Goal: Check status: Check status

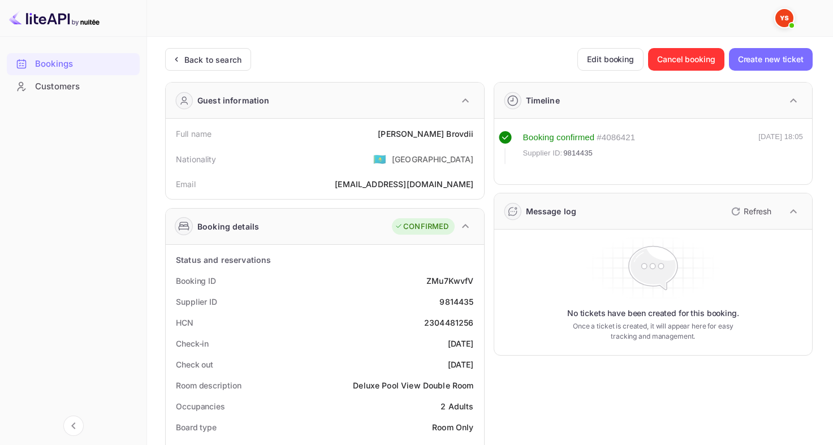
click at [190, 54] on div "Back to search" at bounding box center [212, 60] width 57 height 12
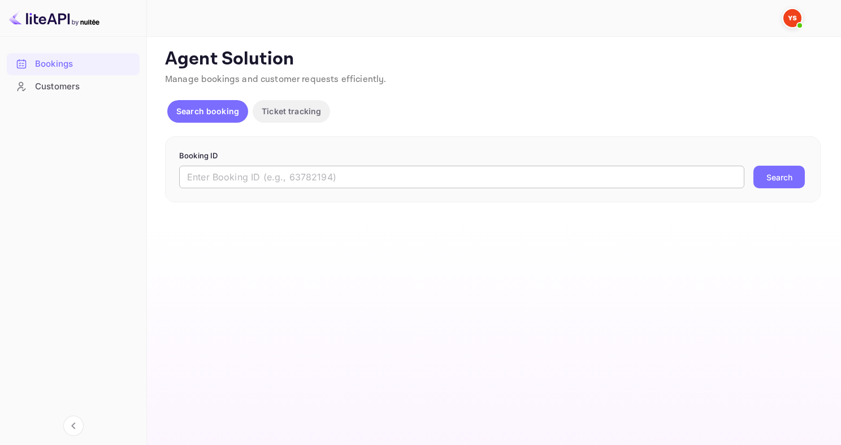
click at [282, 174] on input "text" at bounding box center [461, 177] width 565 height 23
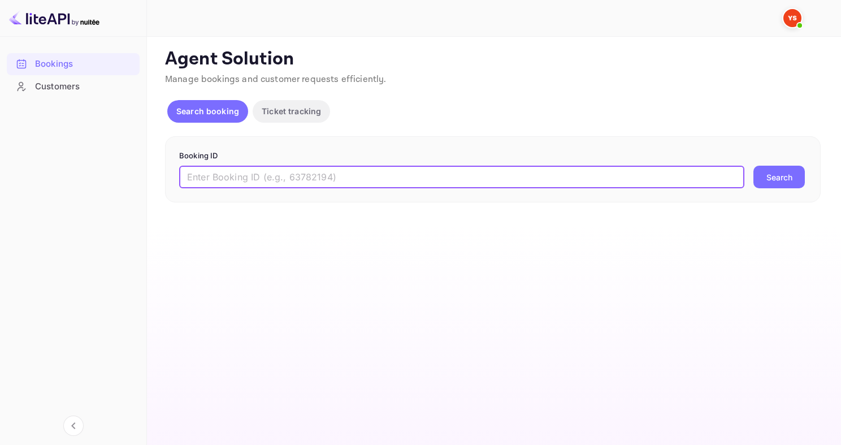
paste input "8190468"
type input "8190468"
click at [754, 166] on button "Search" at bounding box center [779, 177] width 51 height 23
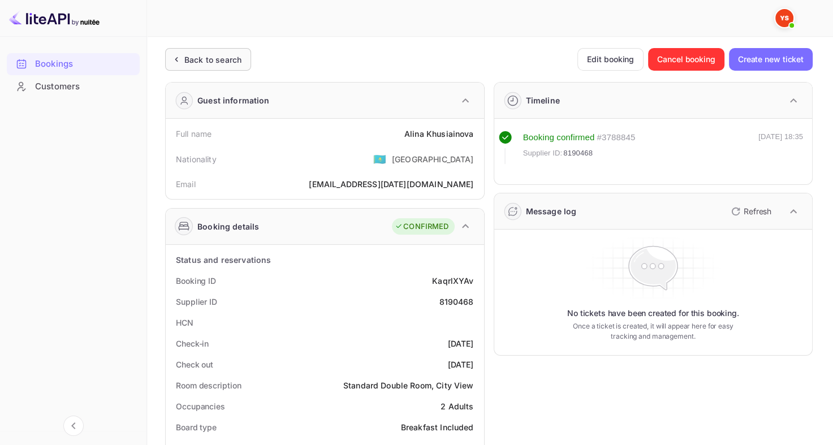
click at [213, 57] on div "Back to search" at bounding box center [212, 60] width 57 height 12
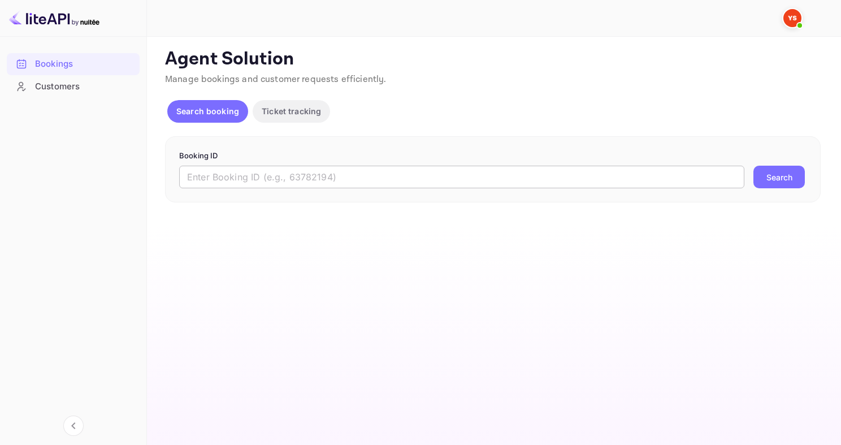
click at [315, 174] on input "text" at bounding box center [461, 177] width 565 height 23
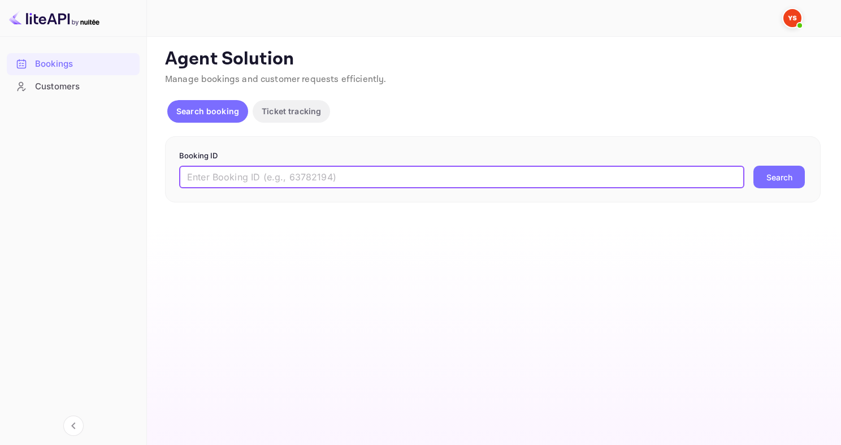
paste input "9465694"
type input "9465694"
click at [754, 166] on button "Search" at bounding box center [779, 177] width 51 height 23
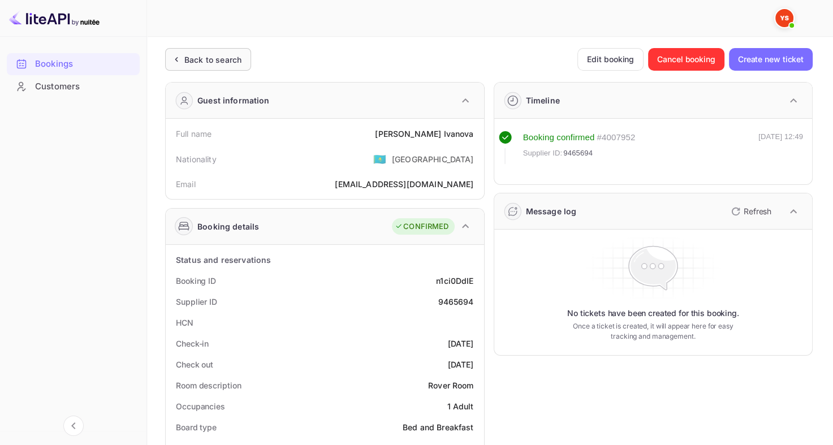
click at [188, 57] on div "Back to search" at bounding box center [212, 60] width 57 height 12
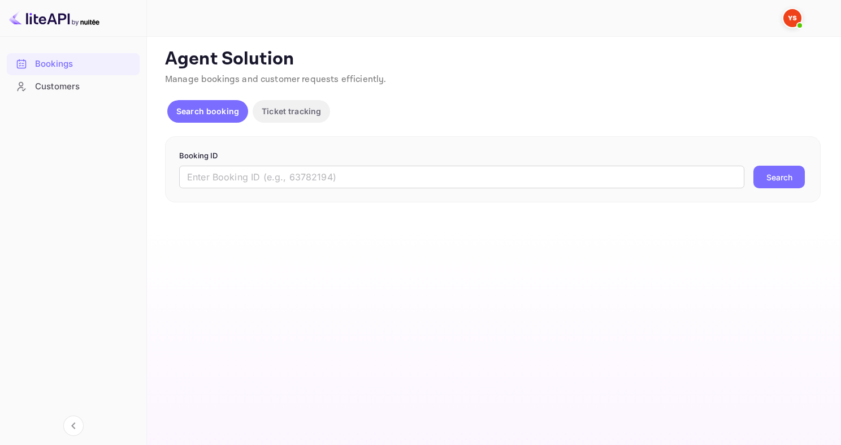
click at [294, 158] on p "Booking ID" at bounding box center [493, 155] width 628 height 11
click at [262, 177] on input "text" at bounding box center [461, 177] width 565 height 23
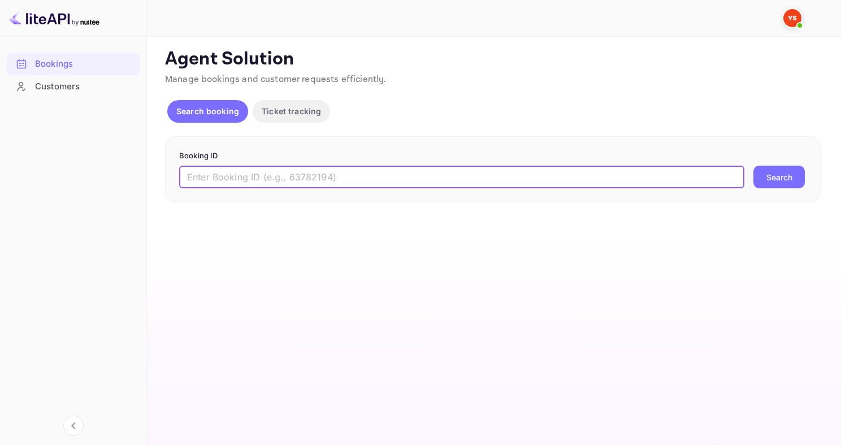
paste input "9740071"
type input "9740071"
click at [754, 166] on button "Search" at bounding box center [779, 177] width 51 height 23
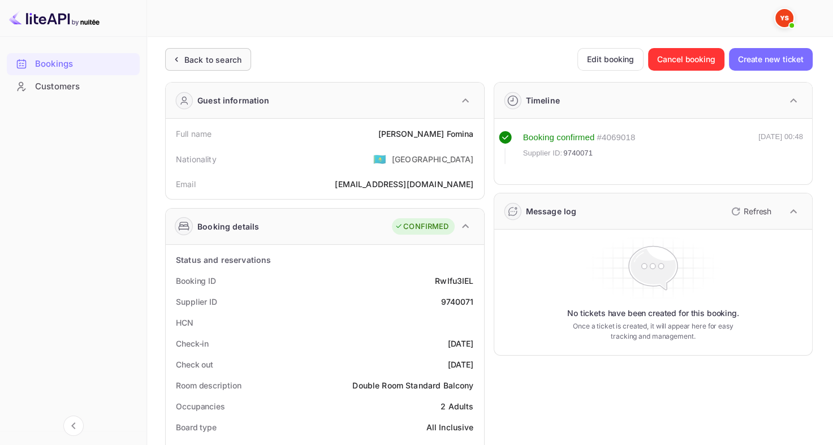
click at [233, 51] on div "Back to search" at bounding box center [208, 59] width 86 height 23
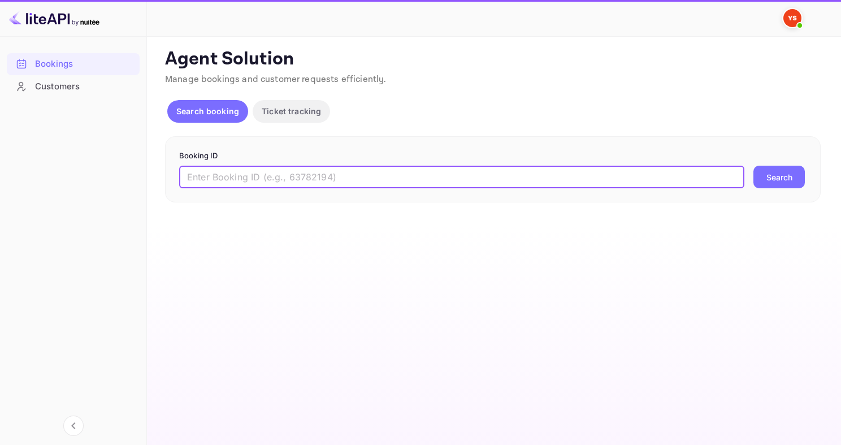
click at [249, 166] on input "text" at bounding box center [461, 177] width 565 height 23
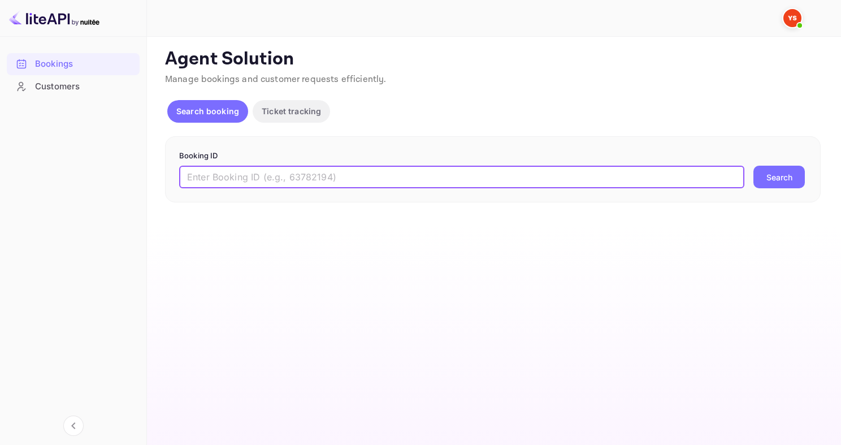
paste input "9789207"
type input "9789207"
click at [754, 166] on button "Search" at bounding box center [779, 177] width 51 height 23
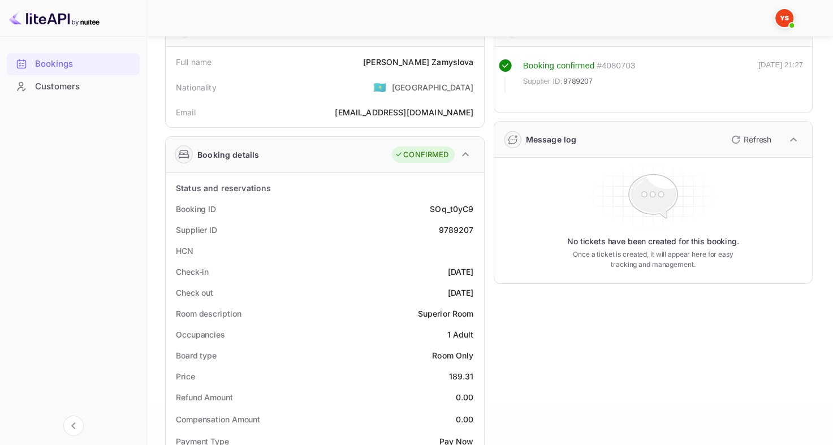
scroll to position [57, 0]
